Goal: Task Accomplishment & Management: Manage account settings

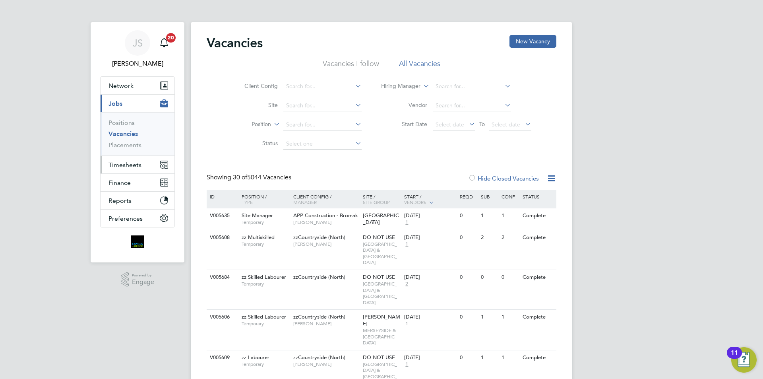
click at [126, 166] on span "Timesheets" at bounding box center [124, 165] width 33 height 8
click at [126, 161] on span "Timesheets" at bounding box center [124, 165] width 33 height 8
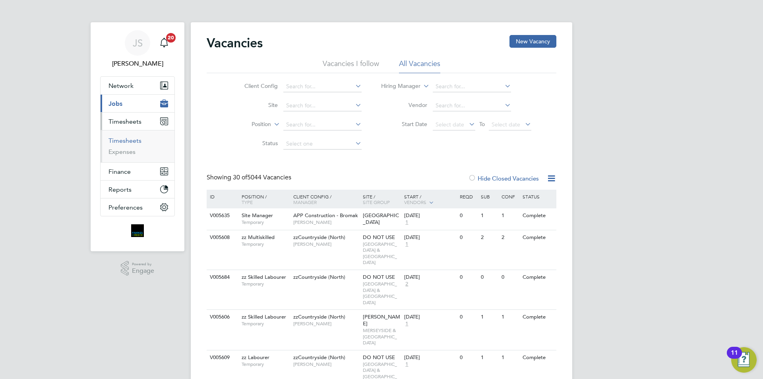
click at [124, 137] on link "Timesheets" at bounding box center [124, 141] width 33 height 8
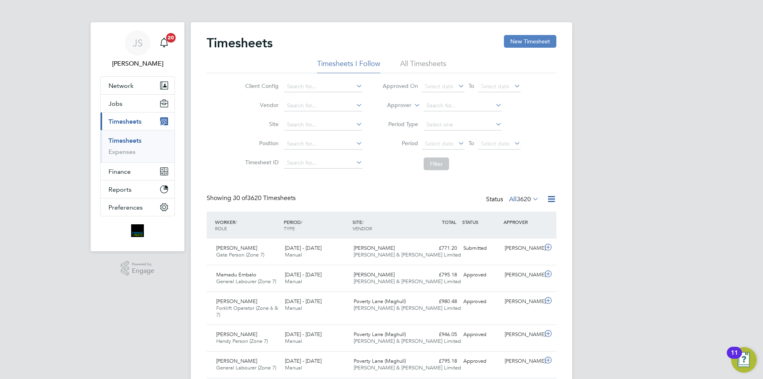
click at [538, 46] on button "New Timesheet" at bounding box center [530, 41] width 52 height 13
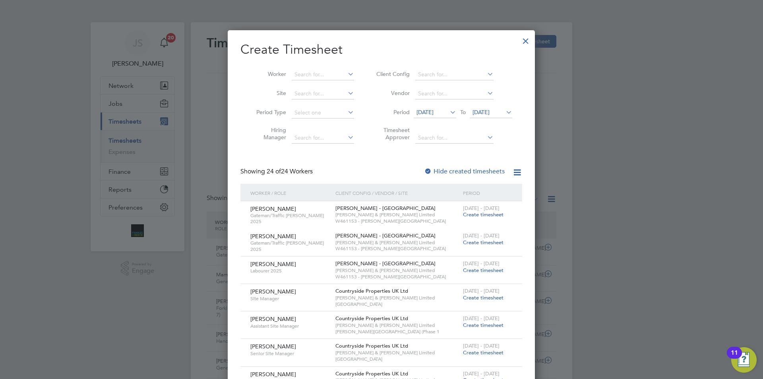
click at [327, 68] on li "Worker" at bounding box center [302, 74] width 124 height 19
click at [324, 75] on input at bounding box center [323, 74] width 62 height 11
click at [305, 83] on li "[PERSON_NAME] [PERSON_NAME]" at bounding box center [328, 85] width 75 height 11
type input "[PERSON_NAME]"
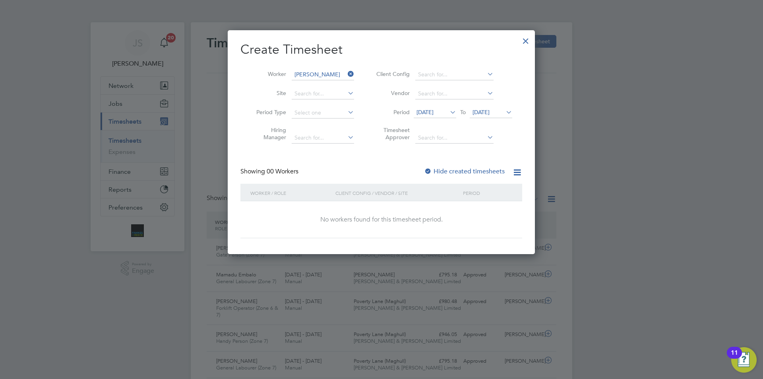
drag, startPoint x: 454, startPoint y: 179, endPoint x: 452, endPoint y: 175, distance: 4.3
click at [453, 176] on div "Showing 00 Workers Hide created timesheets" at bounding box center [381, 175] width 282 height 16
click at [451, 174] on label "Hide created timesheets" at bounding box center [464, 171] width 81 height 8
click at [450, 175] on div "Hide created timesheets" at bounding box center [465, 171] width 82 height 8
click at [448, 113] on icon at bounding box center [448, 111] width 0 height 11
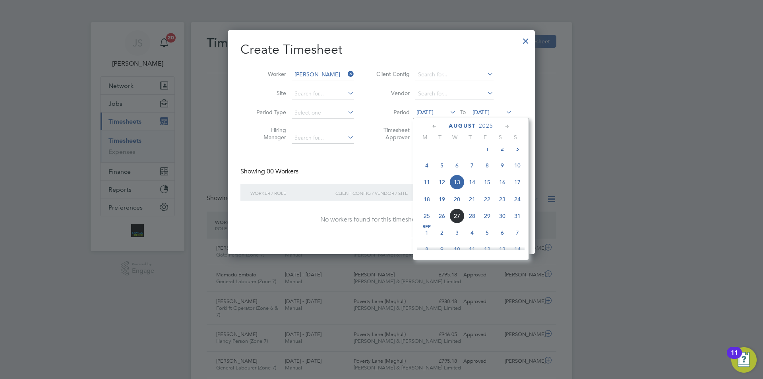
click at [428, 207] on span "18" at bounding box center [426, 198] width 15 height 15
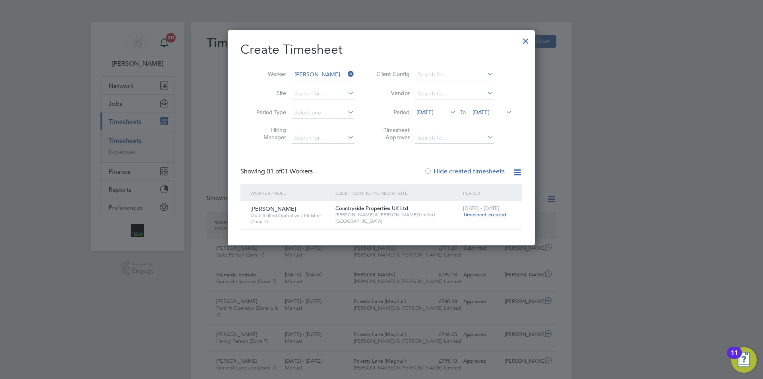
click at [471, 214] on span "Timesheet created" at bounding box center [484, 214] width 43 height 7
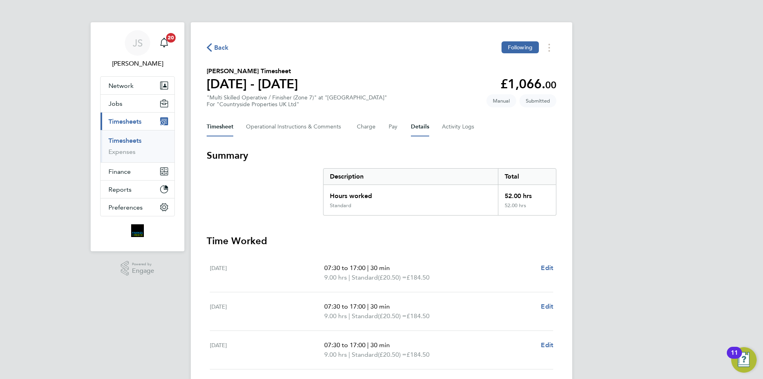
click at [414, 127] on button "Details" at bounding box center [420, 126] width 18 height 19
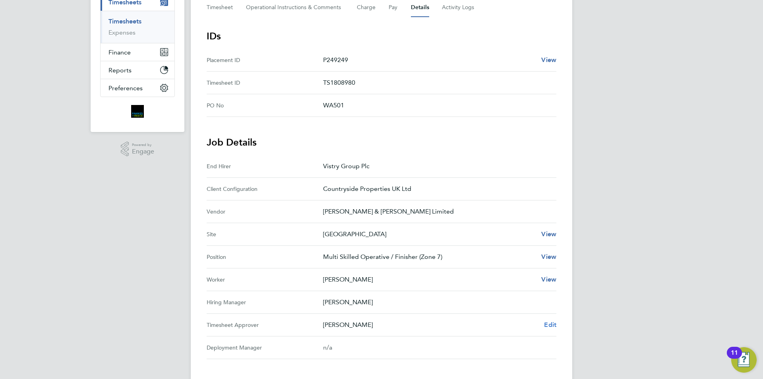
click at [552, 325] on span "Edit" at bounding box center [550, 325] width 12 height 8
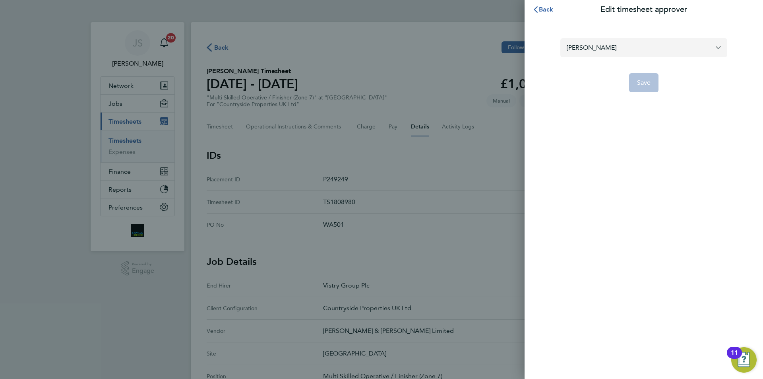
click at [600, 51] on input "[PERSON_NAME]" at bounding box center [643, 47] width 167 height 19
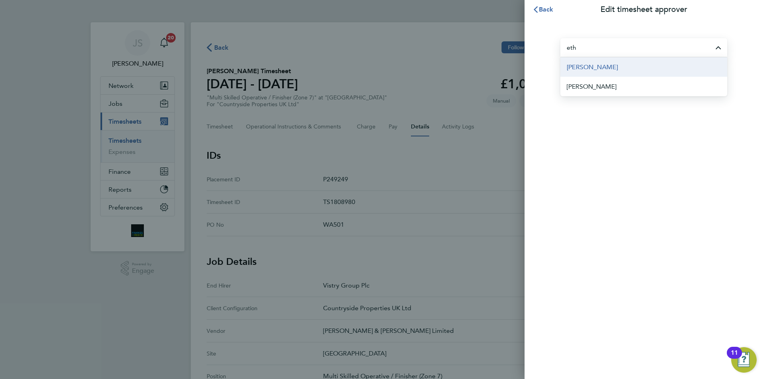
click at [582, 70] on span "[PERSON_NAME]" at bounding box center [591, 67] width 51 height 10
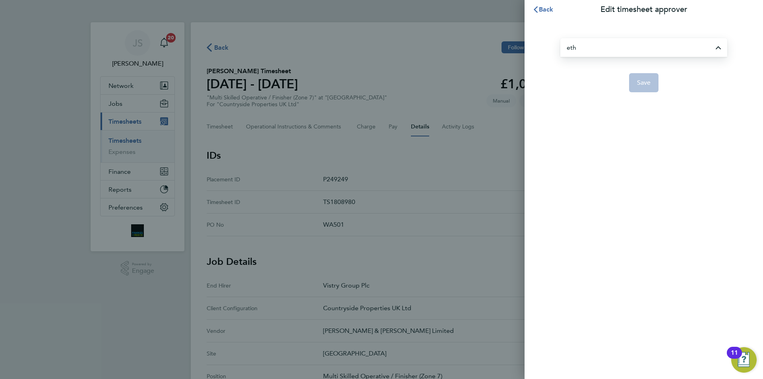
type input "[PERSON_NAME]"
click at [638, 83] on span "Save" at bounding box center [644, 83] width 14 height 8
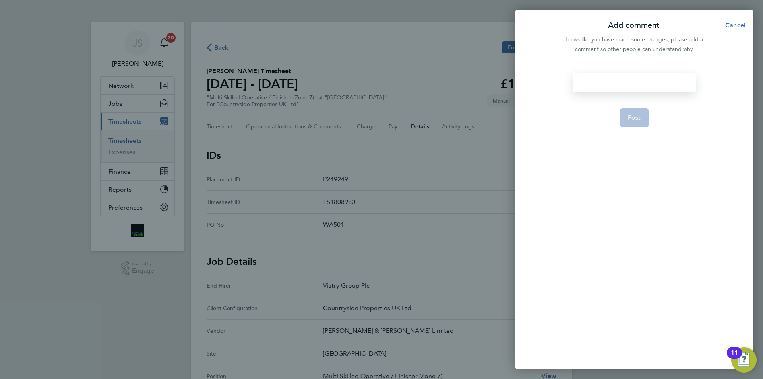
click at [630, 83] on div at bounding box center [633, 82] width 123 height 19
click at [642, 77] on div at bounding box center [633, 82] width 123 height 19
drag, startPoint x: 653, startPoint y: 80, endPoint x: 575, endPoint y: 77, distance: 78.3
click at [574, 77] on div "[PERSON_NAME] is on Annual Leave" at bounding box center [633, 82] width 123 height 19
copy div "[PERSON_NAME] is on Annual Leave"
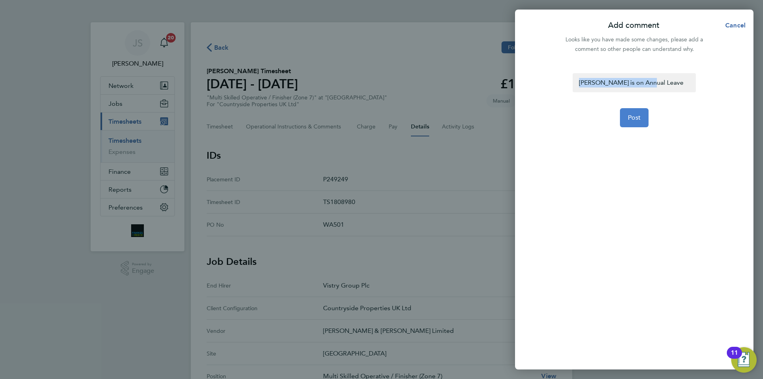
click at [636, 116] on span "Post" at bounding box center [634, 118] width 13 height 8
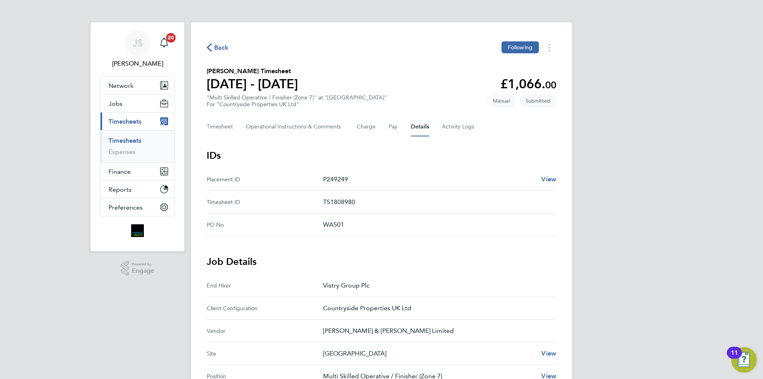
click at [224, 51] on span "Back" at bounding box center [221, 48] width 15 height 10
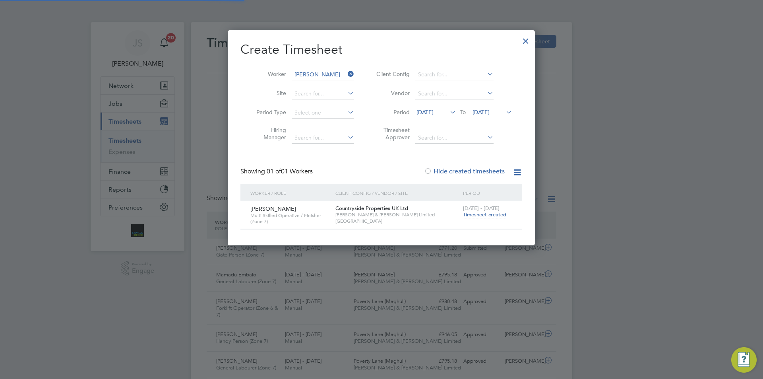
scroll to position [20, 69]
click at [346, 72] on icon at bounding box center [346, 73] width 0 height 11
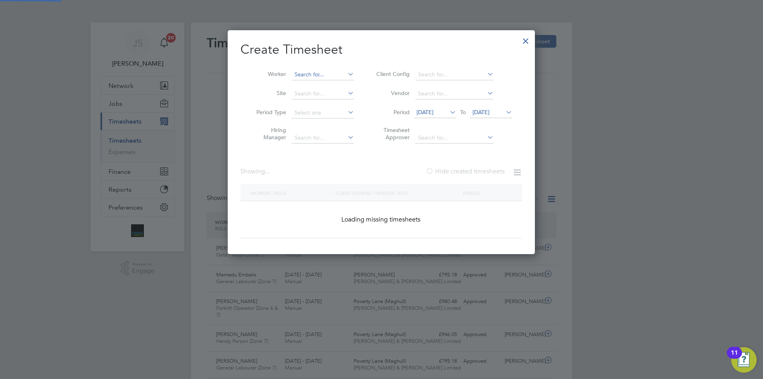
click at [328, 75] on input at bounding box center [323, 74] width 62 height 11
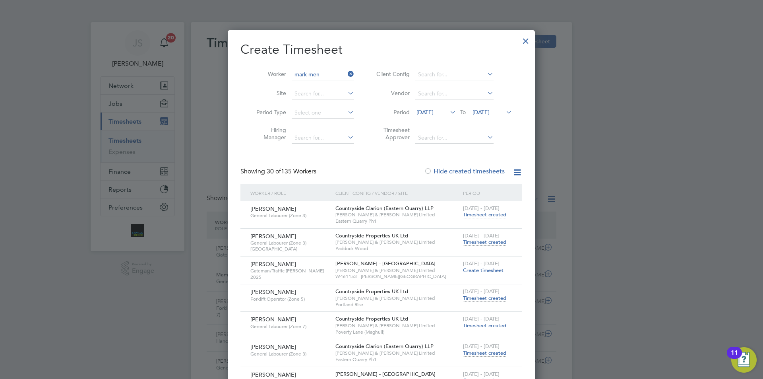
click at [326, 80] on li "Mark Men [PERSON_NAME]" at bounding box center [330, 85] width 79 height 11
type input "[PERSON_NAME]"
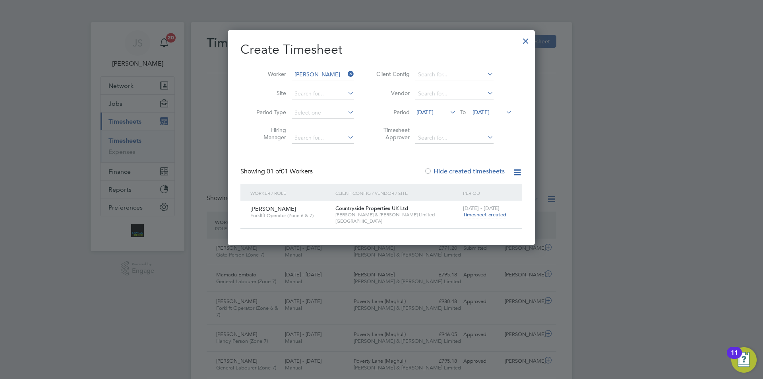
click at [469, 216] on span "Timesheet created" at bounding box center [484, 214] width 43 height 7
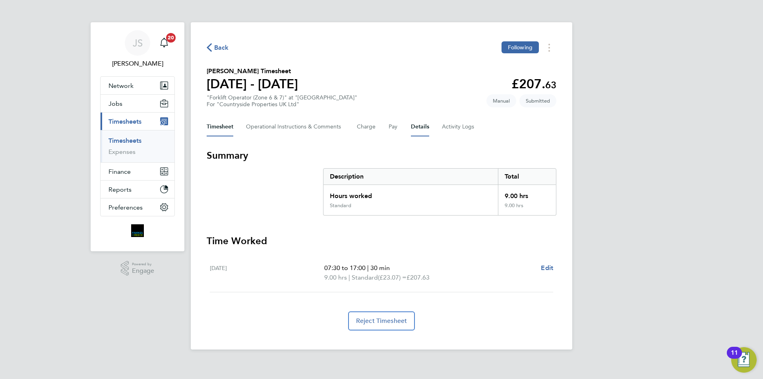
click at [418, 129] on button "Details" at bounding box center [420, 126] width 18 height 19
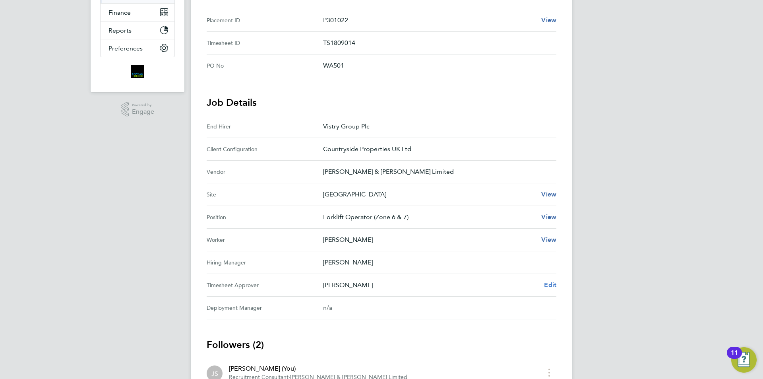
click at [554, 282] on span "Edit" at bounding box center [550, 285] width 12 height 8
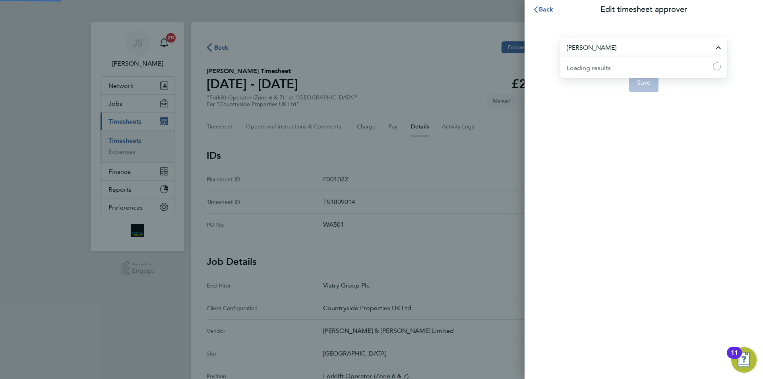
click at [593, 46] on input "[PERSON_NAME]" at bounding box center [643, 47] width 167 height 19
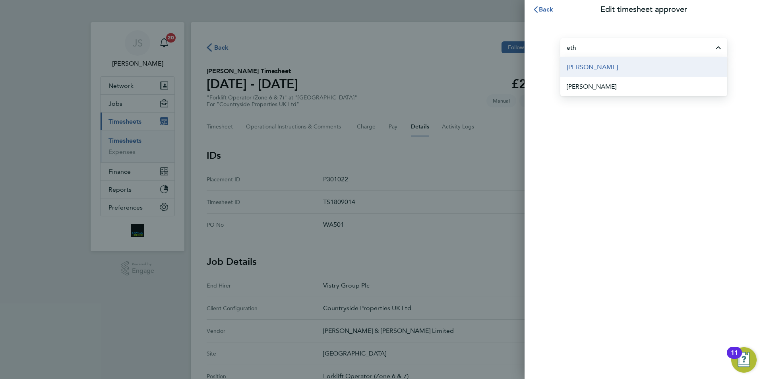
click at [587, 70] on span "[PERSON_NAME]" at bounding box center [591, 67] width 51 height 10
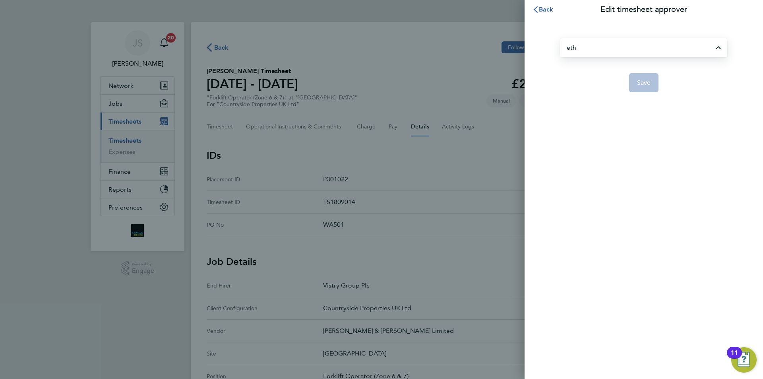
type input "[PERSON_NAME]"
click at [648, 89] on button "Save" at bounding box center [644, 82] width 30 height 19
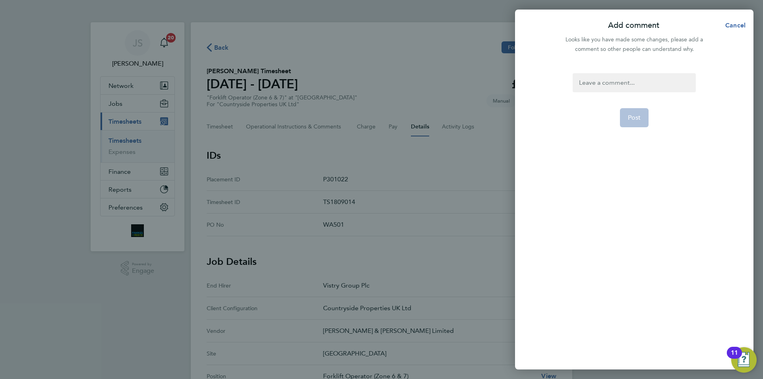
click at [628, 87] on div at bounding box center [633, 82] width 123 height 19
paste div
click at [631, 114] on span "Post" at bounding box center [634, 118] width 13 height 8
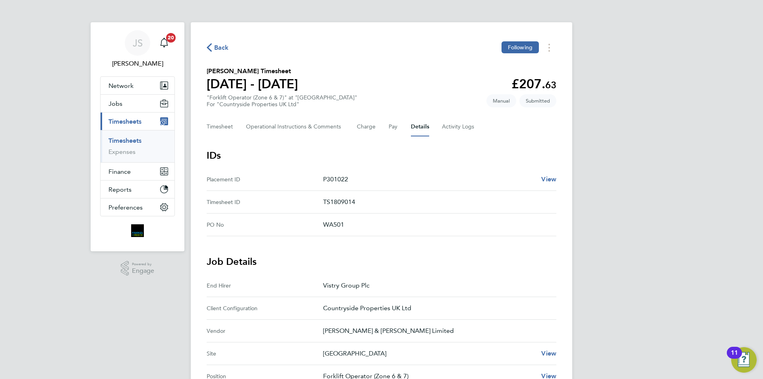
click at [218, 49] on span "Back" at bounding box center [221, 48] width 15 height 10
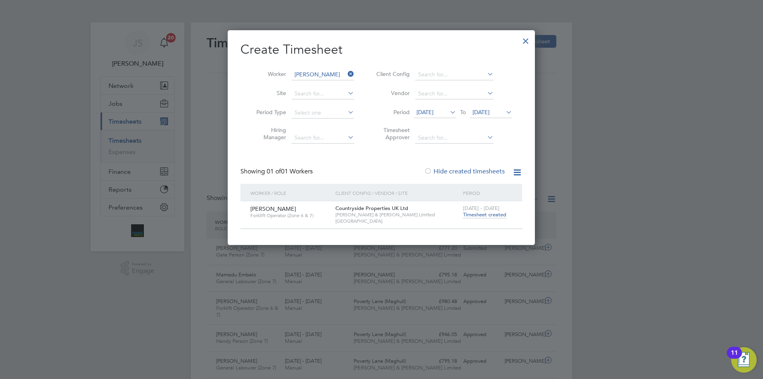
click at [525, 42] on div at bounding box center [525, 39] width 14 height 14
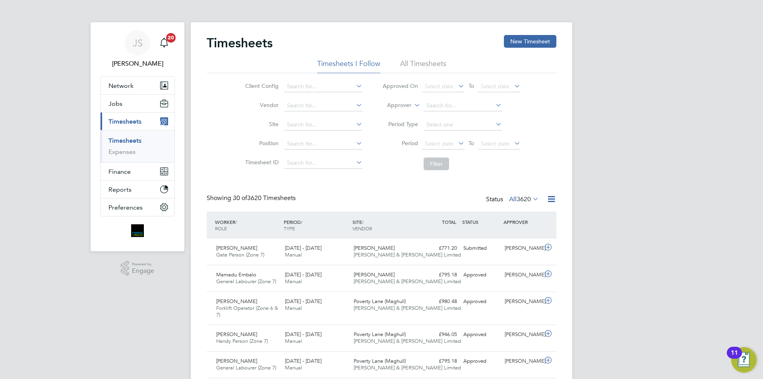
click at [133, 139] on link "Timesheets" at bounding box center [124, 141] width 33 height 8
click at [130, 139] on link "Timesheets" at bounding box center [124, 141] width 33 height 8
click at [130, 141] on link "Timesheets" at bounding box center [124, 141] width 33 height 8
